Goal: Information Seeking & Learning: Learn about a topic

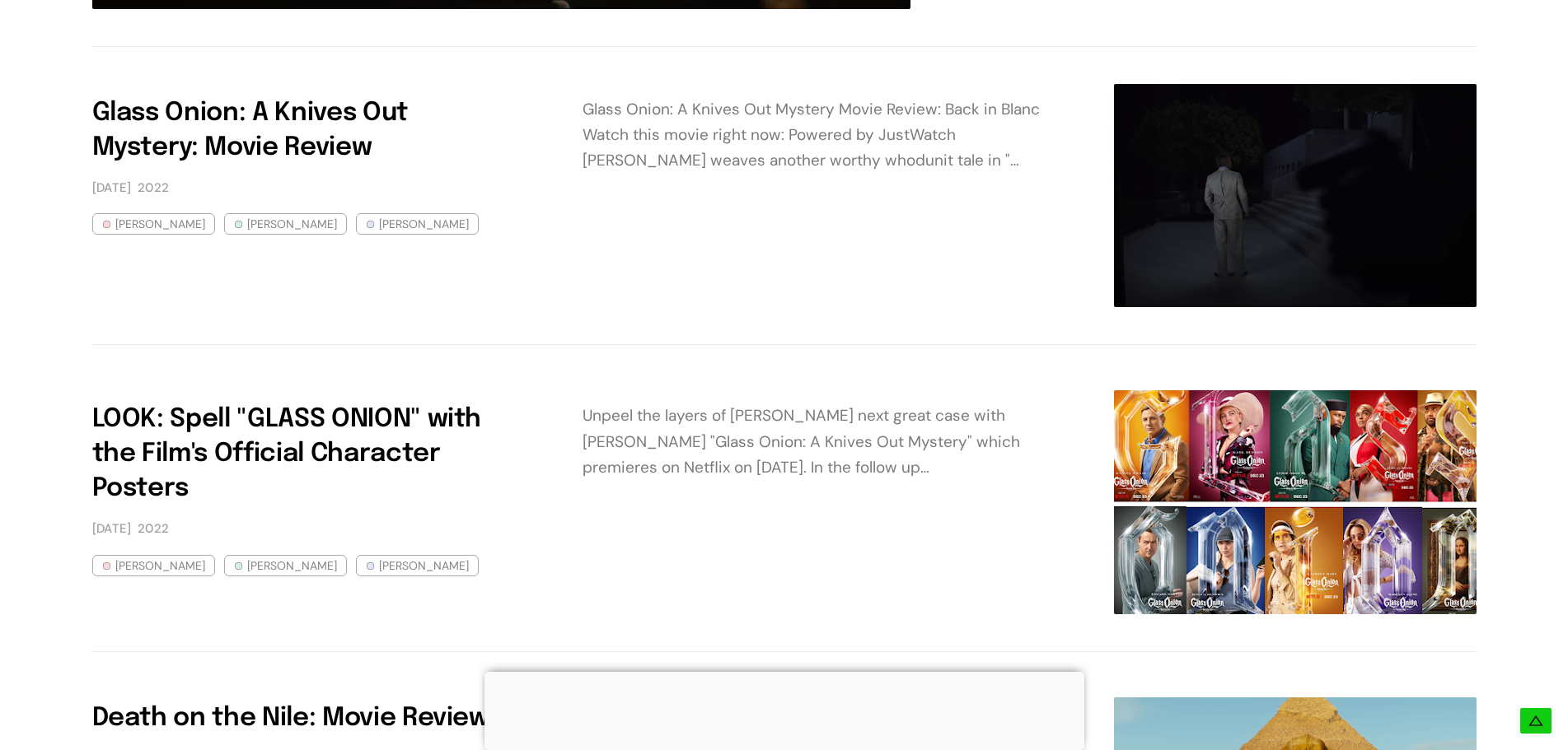
scroll to position [741, 0]
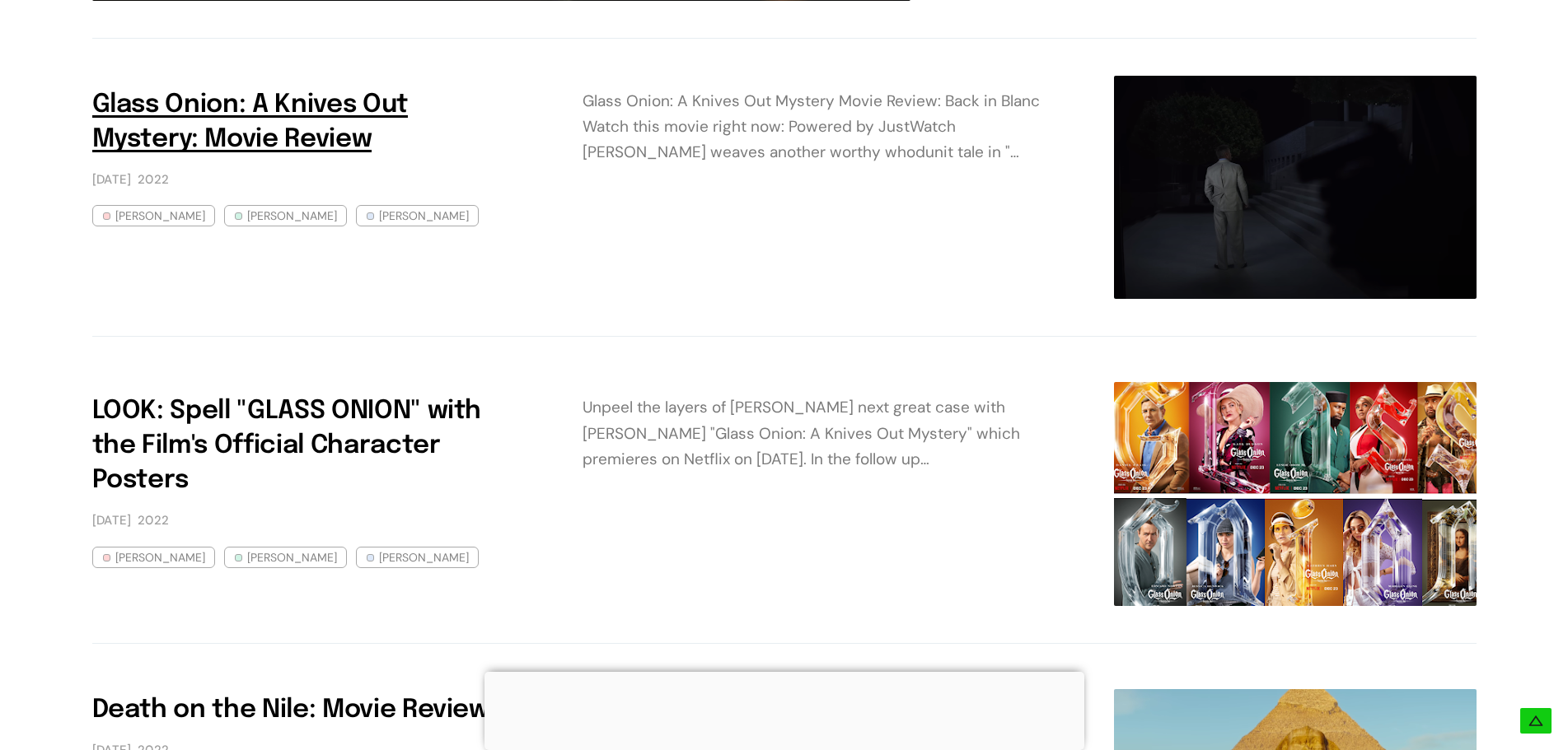
click at [365, 118] on h3 "Glass Onion: A Knives Out Mystery: Movie Review" at bounding box center [304, 122] width 425 height 69
click at [267, 138] on link "Glass Onion: A Knives Out Mystery: Movie Review" at bounding box center [250, 122] width 316 height 60
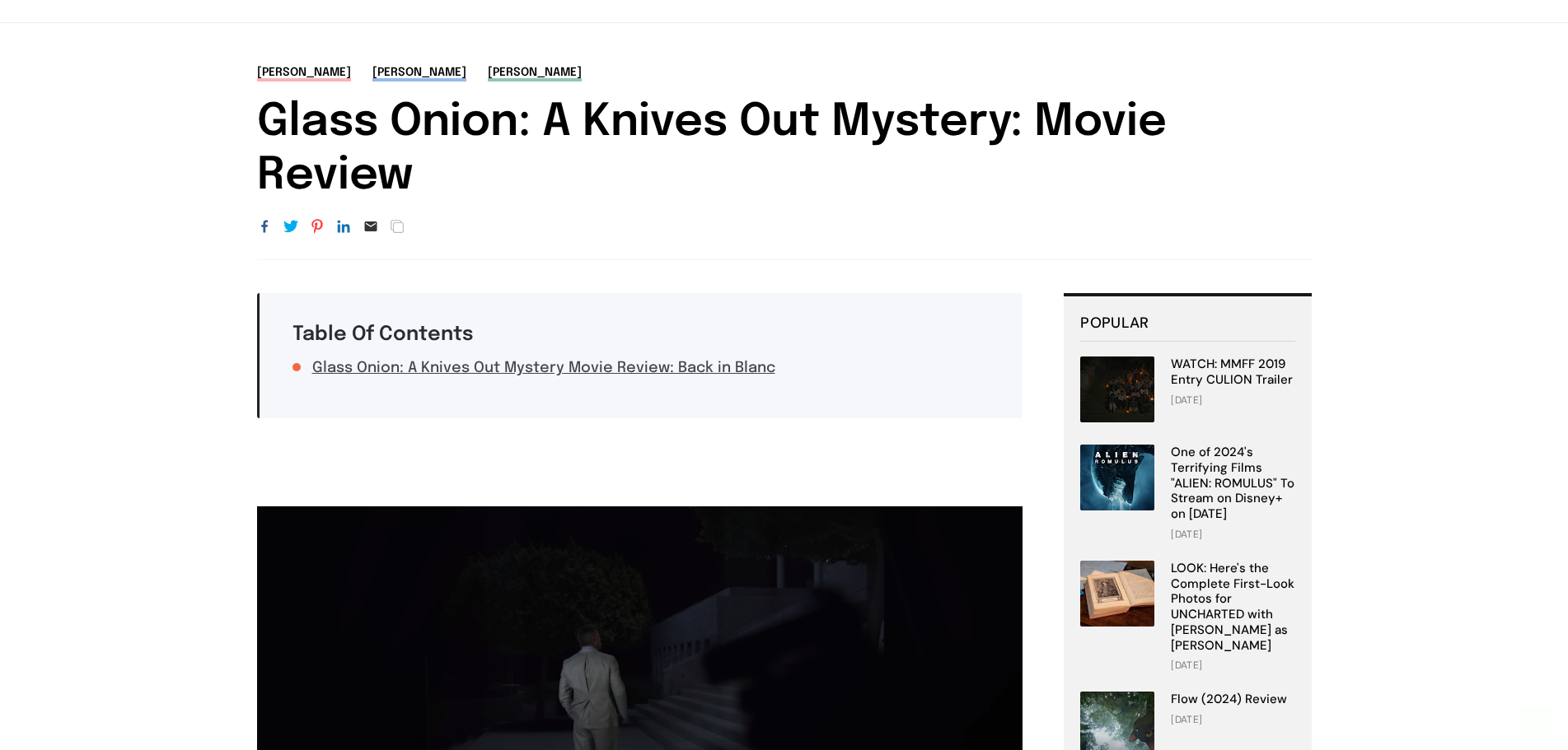
scroll to position [577, 0]
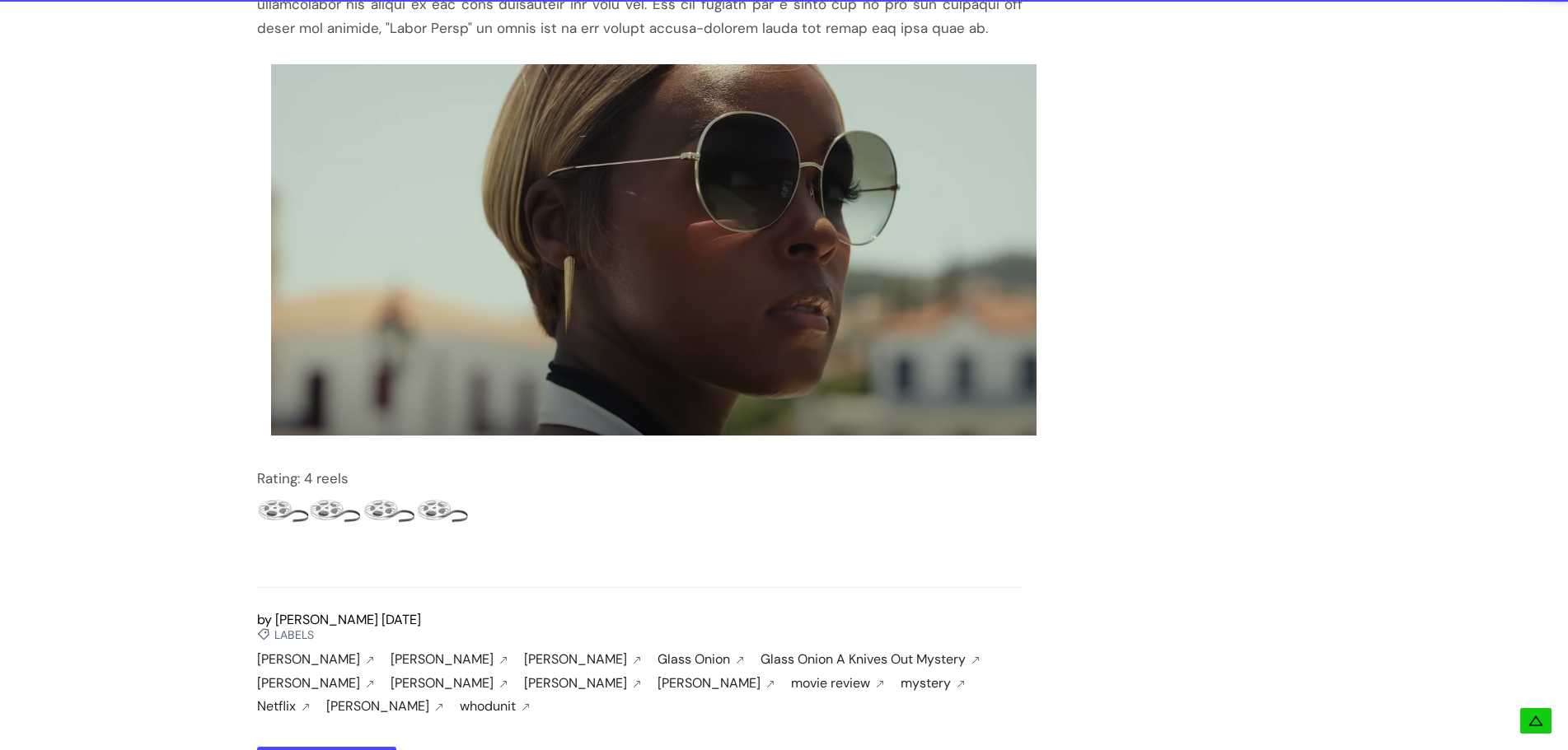
scroll to position [2800, 0]
